Goal: Transaction & Acquisition: Purchase product/service

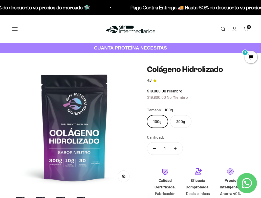
click at [250, 58] on span "3" at bounding box center [251, 57] width 13 height 13
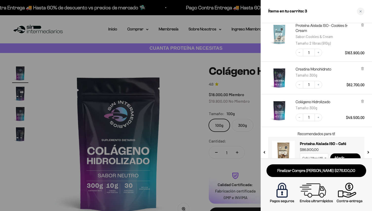
scroll to position [24, 0]
click at [261, 101] on link "Colágeno Hidrolizado" at bounding box center [313, 101] width 35 height 5
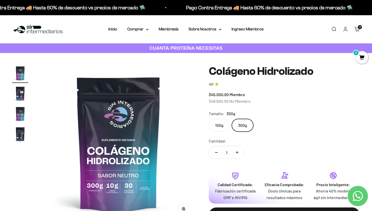
click at [360, 56] on span "3" at bounding box center [362, 57] width 13 height 13
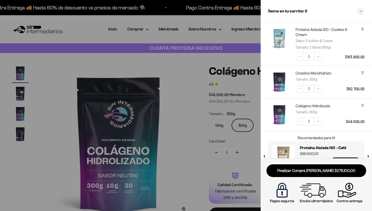
scroll to position [19, 0]
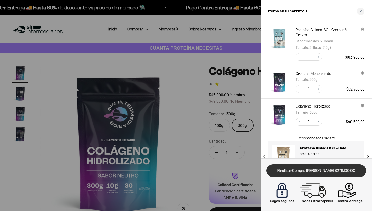
click at [307, 168] on link "Finalizar Compra [PERSON_NAME] $276.100,00" at bounding box center [317, 170] width 100 height 13
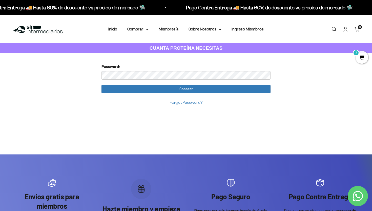
click at [359, 55] on span "3" at bounding box center [362, 57] width 13 height 13
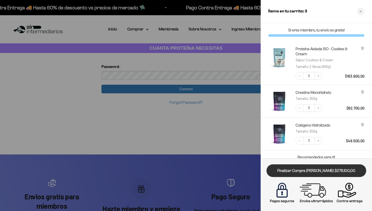
click at [319, 175] on link "Finalizar Compra [PERSON_NAME] $276.100,00" at bounding box center [317, 170] width 100 height 13
